Goal: Task Accomplishment & Management: Use online tool/utility

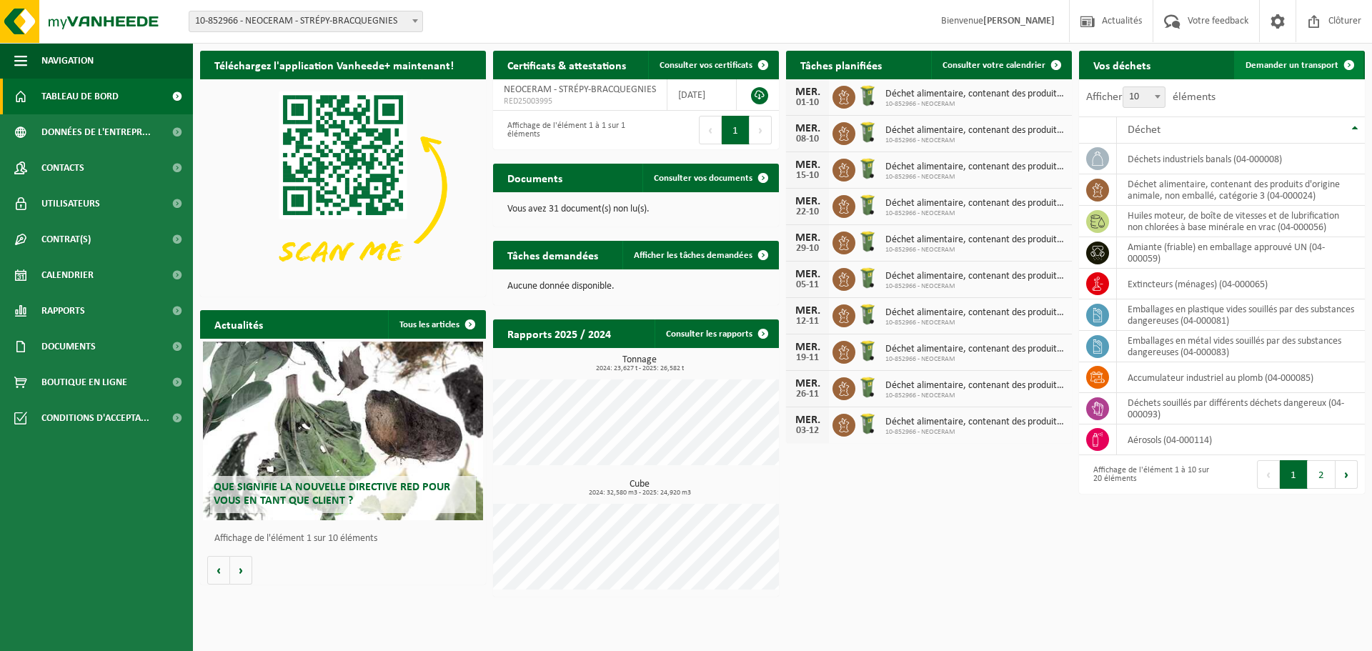
click at [1281, 68] on span "Demander un transport" at bounding box center [1292, 65] width 93 height 9
click at [1020, 62] on span "Consulter votre calendrier" at bounding box center [994, 65] width 103 height 9
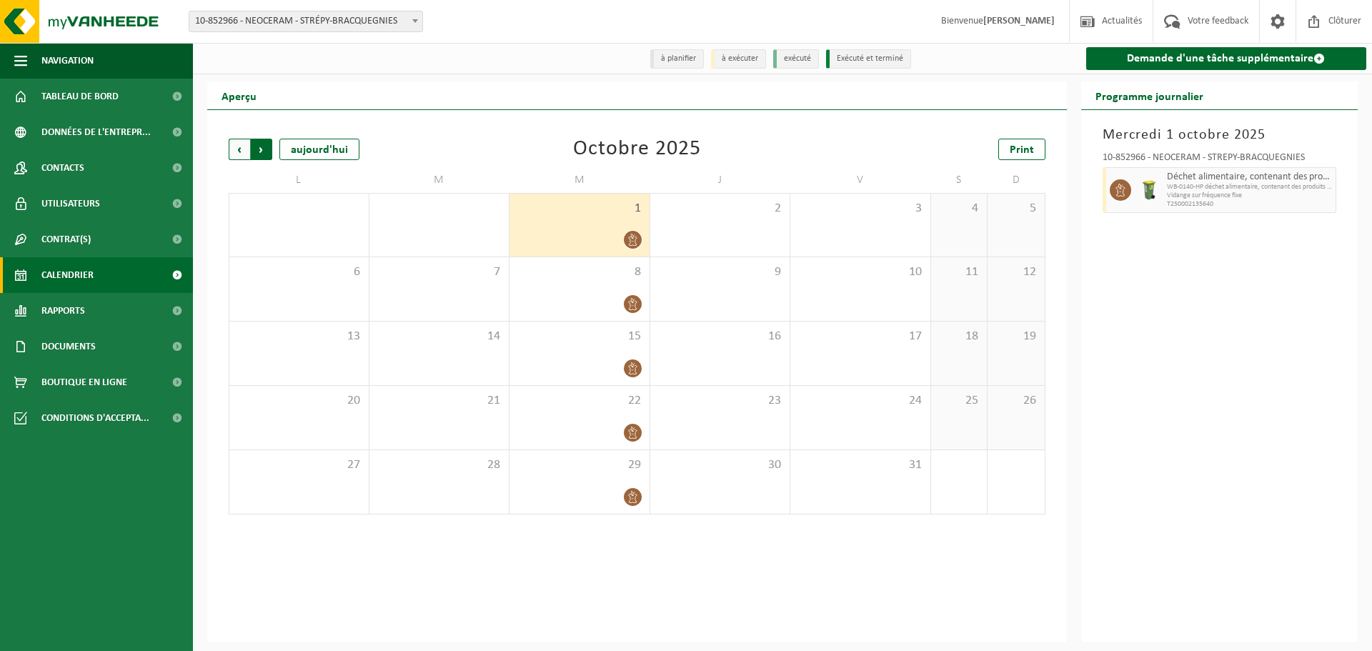
click at [245, 152] on span "Précédent" at bounding box center [239, 149] width 21 height 21
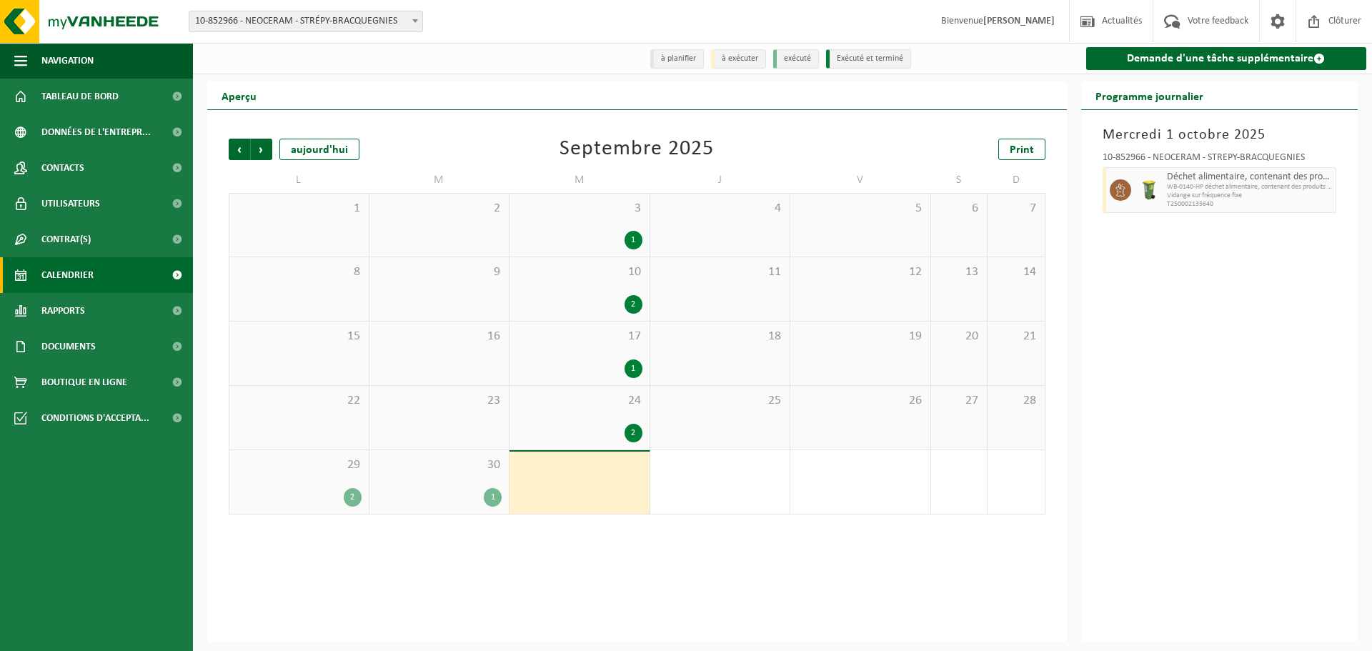
click at [640, 435] on div "2" at bounding box center [634, 433] width 18 height 19
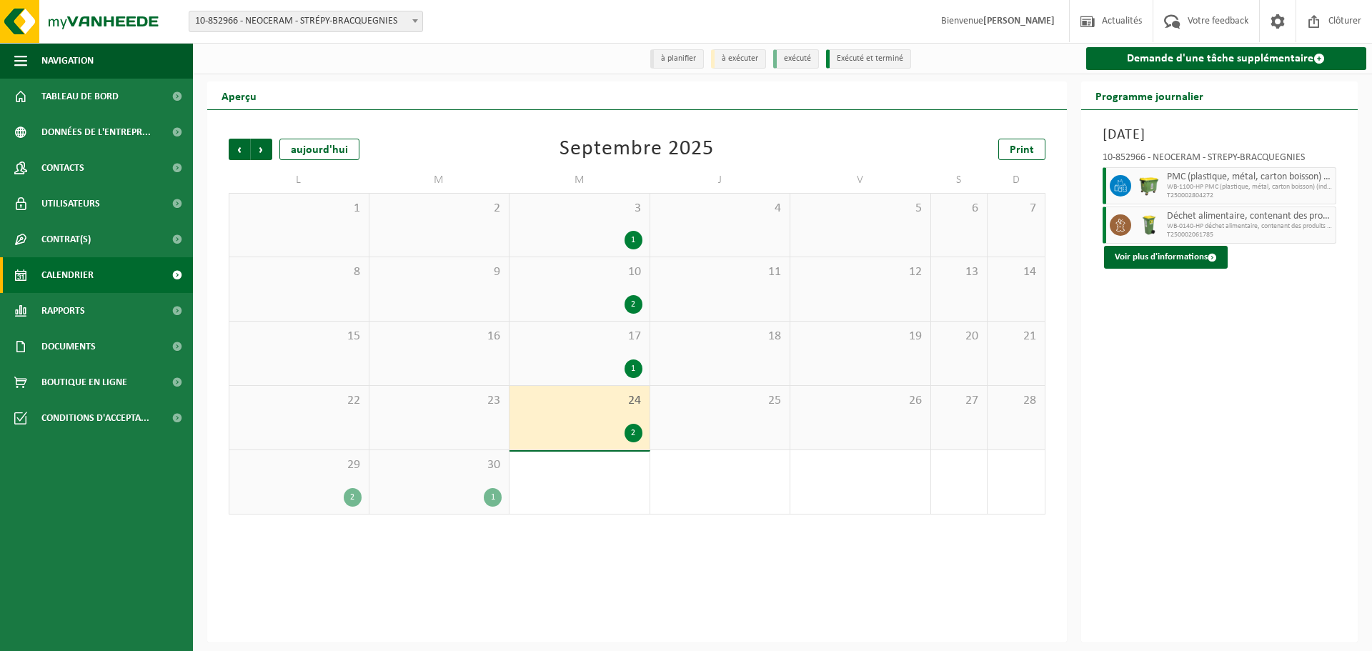
click at [493, 495] on div "1" at bounding box center [493, 497] width 18 height 19
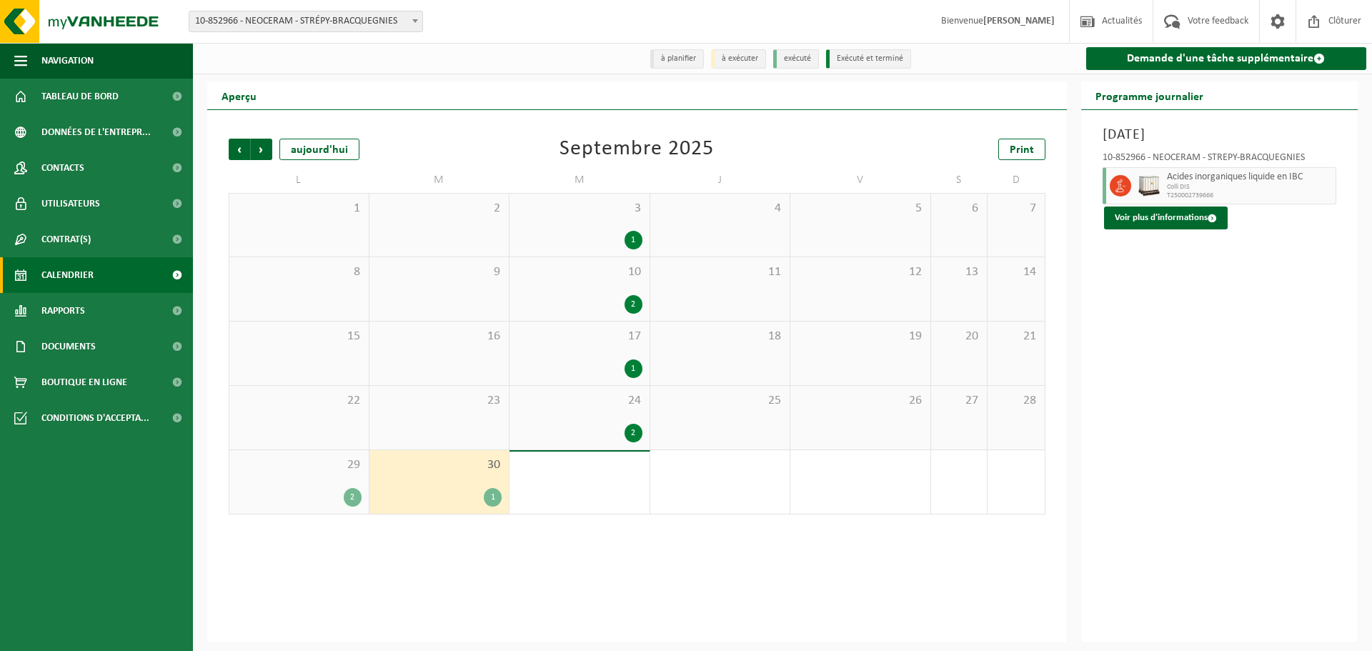
click at [359, 503] on div "2" at bounding box center [353, 497] width 18 height 19
